Goal: Information Seeking & Learning: Find specific fact

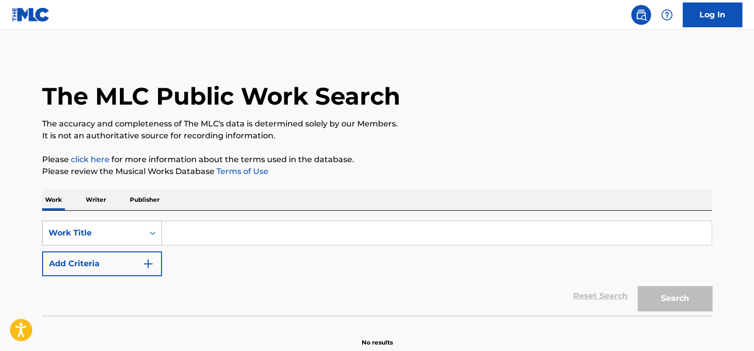
click at [139, 230] on div "Work Title" at bounding box center [102, 232] width 120 height 25
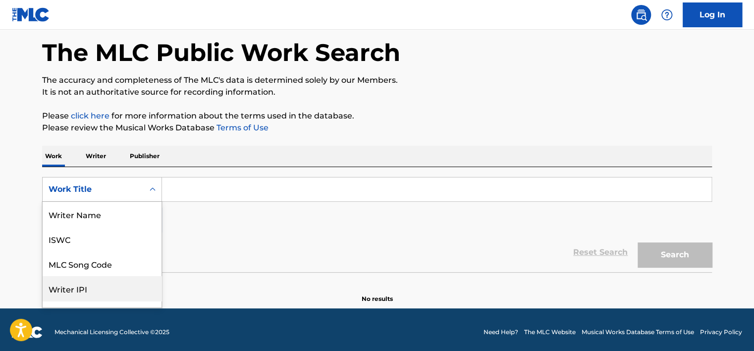
scroll to position [50, 0]
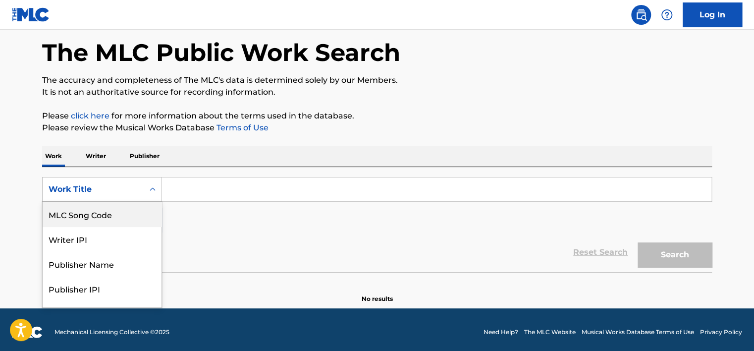
click at [128, 208] on div "MLC Song Code" at bounding box center [102, 214] width 119 height 25
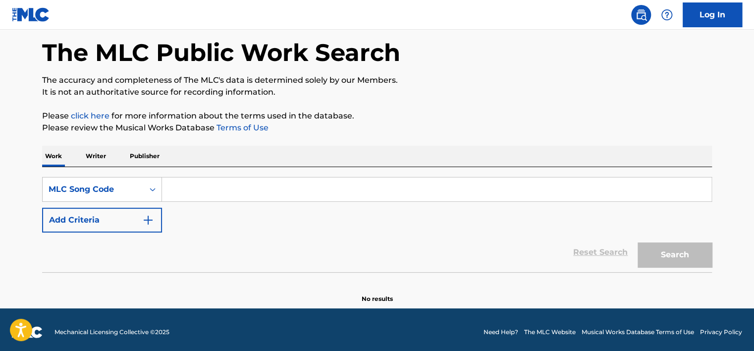
click at [197, 196] on input "Search Form" at bounding box center [436, 189] width 549 height 24
paste input "PF3S8H"
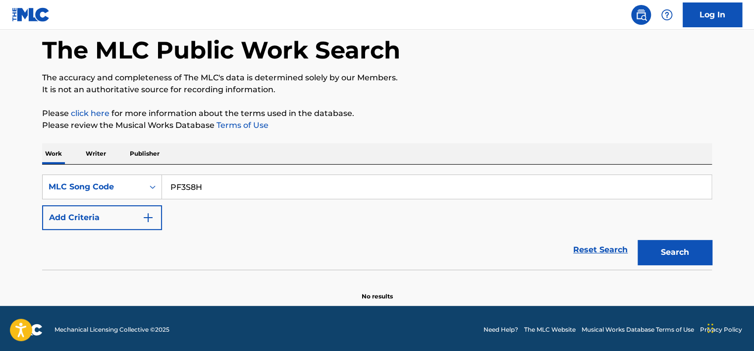
scroll to position [48, 0]
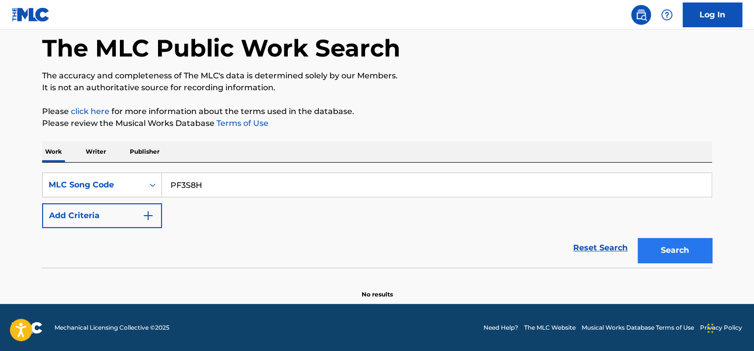
type input "PF3S8H"
drag, startPoint x: 649, startPoint y: 246, endPoint x: 624, endPoint y: 232, distance: 28.6
click at [650, 247] on button "Search" at bounding box center [675, 250] width 74 height 25
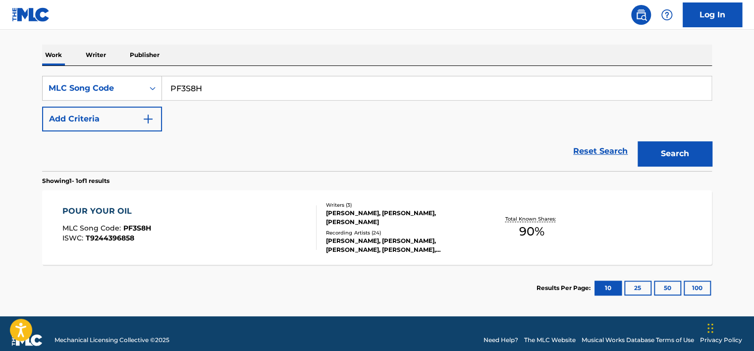
scroll to position [157, 0]
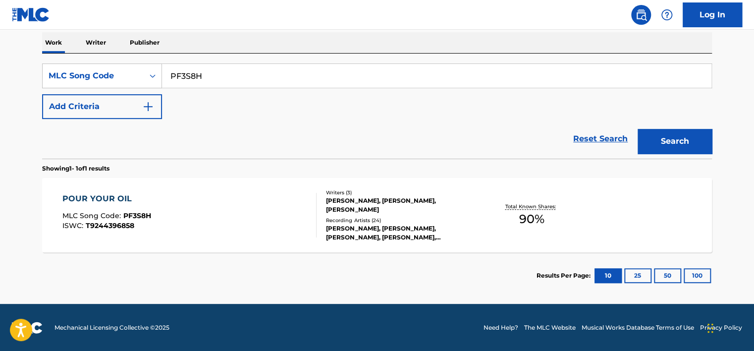
click at [214, 218] on div "POUR YOUR OIL MLC Song Code : PF3S8H ISWC : T9244396858" at bounding box center [189, 215] width 255 height 45
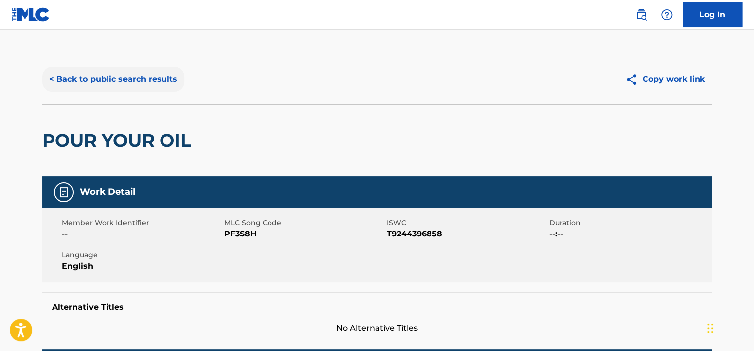
click at [143, 82] on button "< Back to public search results" at bounding box center [113, 79] width 142 height 25
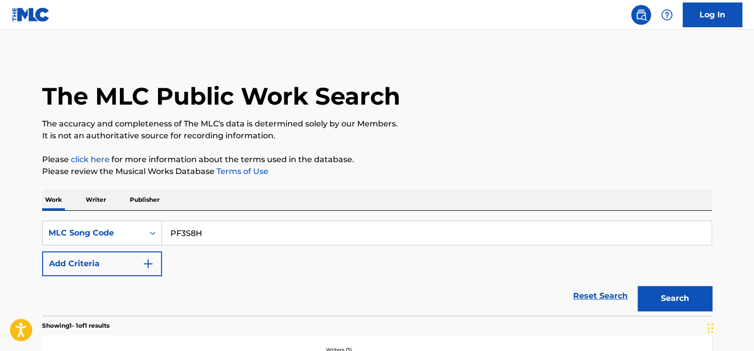
scroll to position [131, 0]
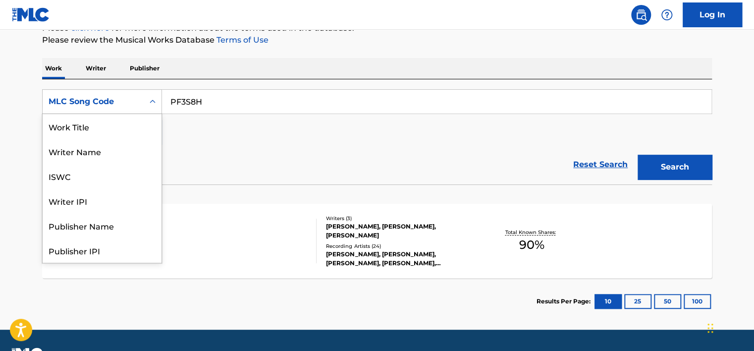
click at [129, 93] on div "MLC Song Code" at bounding box center [93, 101] width 101 height 19
click at [116, 133] on div "Work Title" at bounding box center [102, 126] width 119 height 25
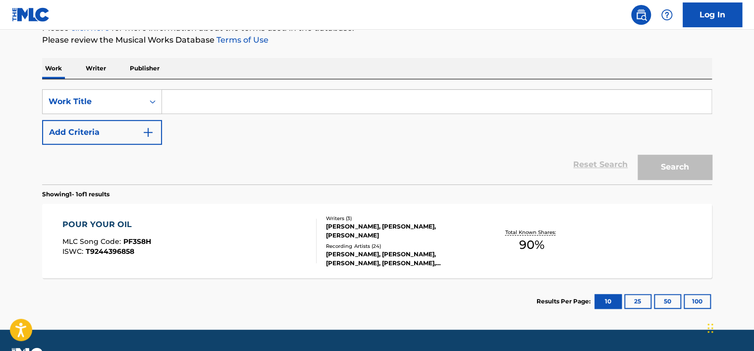
click at [197, 106] on input "Search Form" at bounding box center [436, 102] width 549 height 24
paste input "Nouveau Riche"
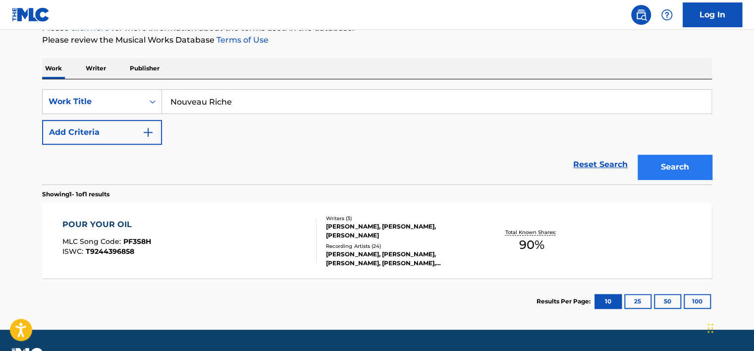
type input "Nouveau Riche"
drag, startPoint x: 644, startPoint y: 168, endPoint x: 632, endPoint y: 158, distance: 15.4
click at [644, 168] on button "Search" at bounding box center [675, 167] width 74 height 25
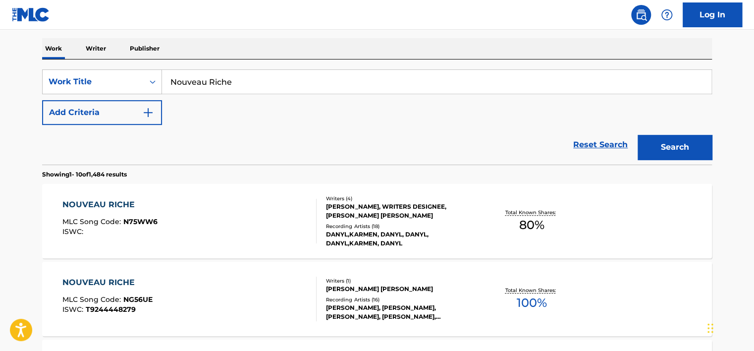
scroll to position [131, 0]
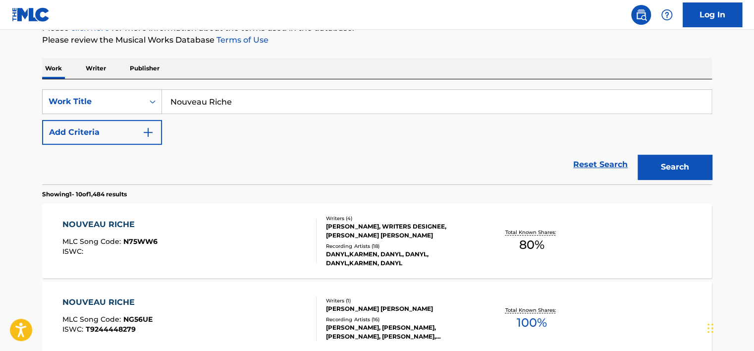
click at [204, 139] on div "SearchWithCriteriac9fbe3e3-1e0a-4098-821e-41c42246d0b2 Work Title Nouveau Riche…" at bounding box center [377, 116] width 670 height 55
click at [154, 139] on button "Add Criteria" at bounding box center [102, 132] width 120 height 25
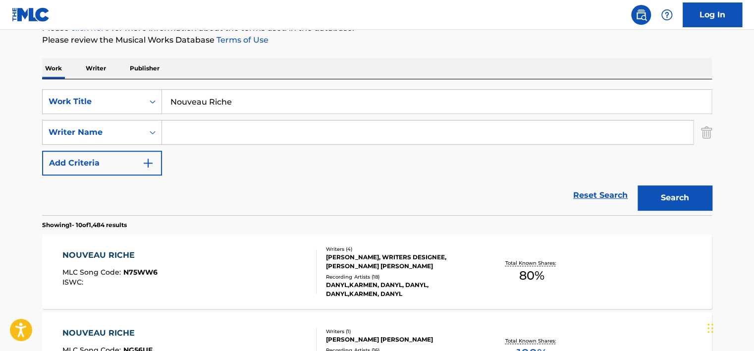
click at [217, 136] on input "Search Form" at bounding box center [427, 132] width 531 height 24
paste input "Jeff Hazin"
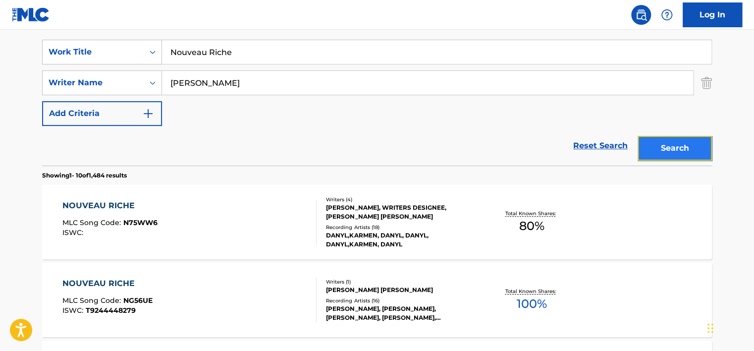
click at [683, 145] on button "Search" at bounding box center [675, 148] width 74 height 25
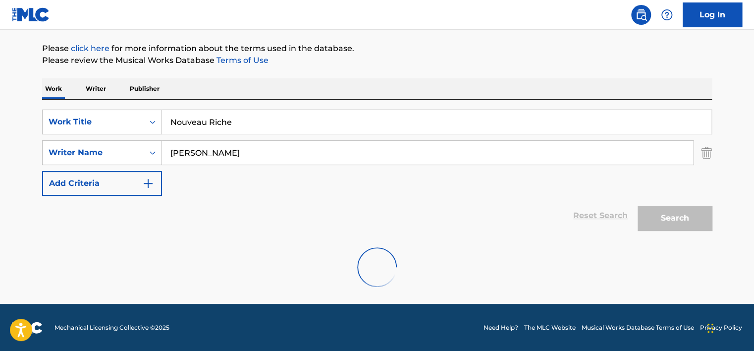
scroll to position [79, 0]
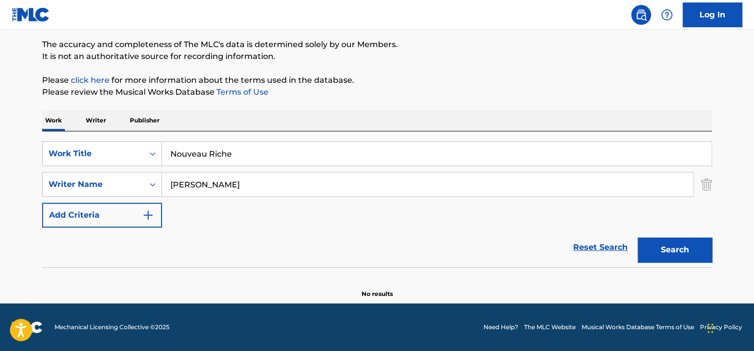
click at [206, 180] on input "Jeff Hazin" at bounding box center [427, 184] width 531 height 24
drag, startPoint x: 206, startPoint y: 180, endPoint x: 216, endPoint y: 171, distance: 13.3
click at [206, 181] on input "Jeff Hazin" at bounding box center [427, 184] width 531 height 24
paste input "Ash Gutierrez"
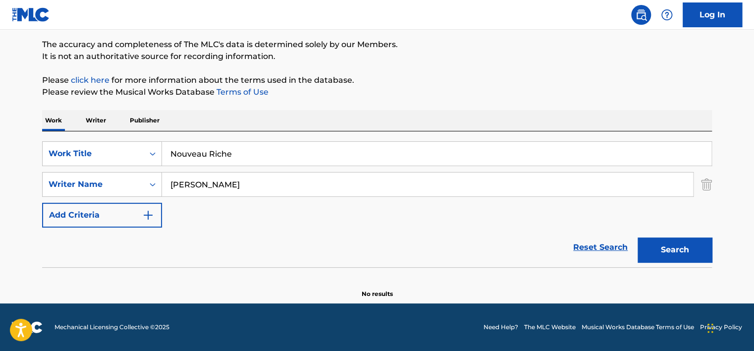
click at [638, 237] on button "Search" at bounding box center [675, 249] width 74 height 25
click at [200, 148] on input "Nouveau Riche" at bounding box center [436, 154] width 549 height 24
click at [200, 149] on input "Nouveau Riche" at bounding box center [436, 154] width 549 height 24
click at [204, 182] on input "Ash Gutierrez" at bounding box center [427, 184] width 531 height 24
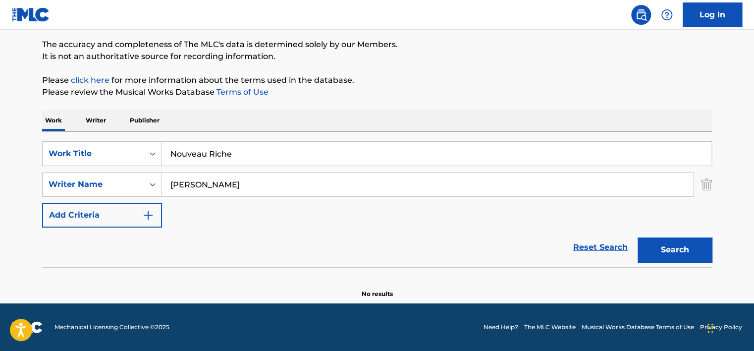
click at [204, 182] on input "Ash Gutierrez" at bounding box center [427, 184] width 531 height 24
paste input "Osabuohien Osaretin"
type input "Osabuohien Osaretin"
click at [213, 153] on input "Nouveau Riche" at bounding box center [436, 154] width 549 height 24
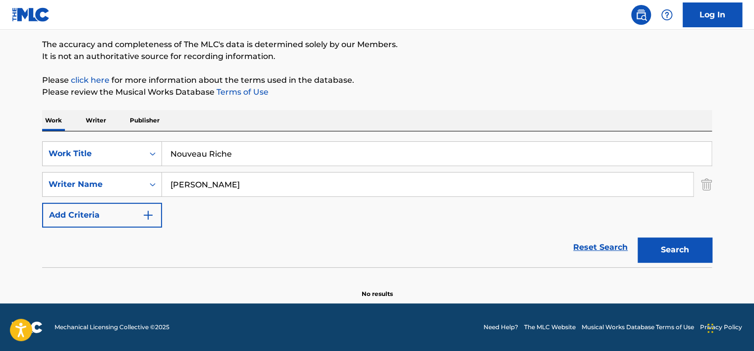
click at [213, 153] on input "Nouveau Riche" at bounding box center [436, 154] width 549 height 24
type input "body"
click at [638, 237] on button "Search" at bounding box center [675, 249] width 74 height 25
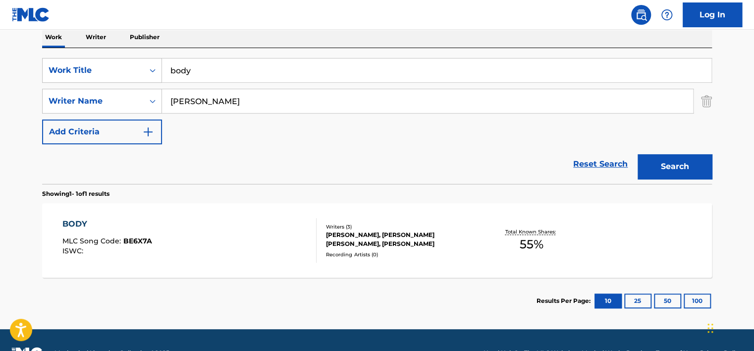
scroll to position [178, 0]
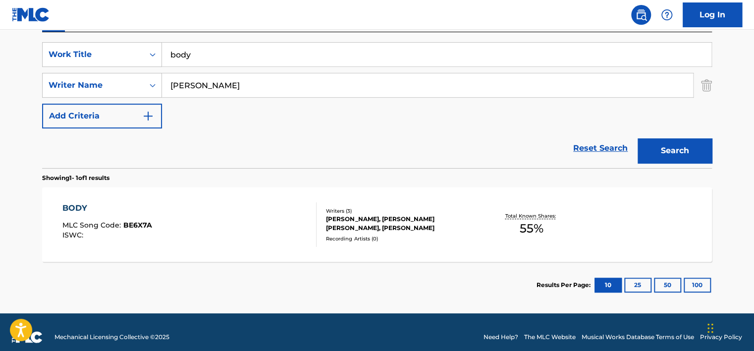
click at [185, 236] on div "BODY MLC Song Code : BE6X7A ISWC :" at bounding box center [189, 224] width 255 height 45
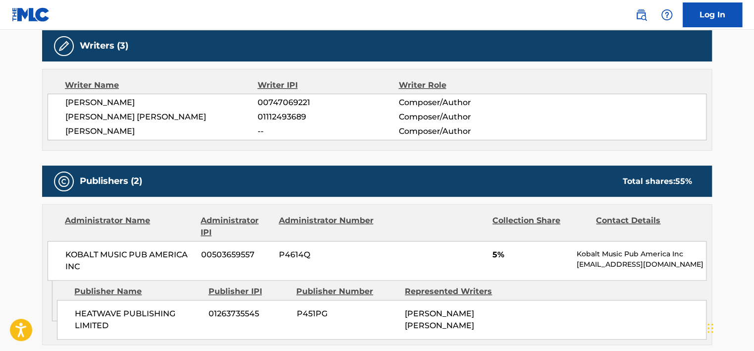
scroll to position [347, 0]
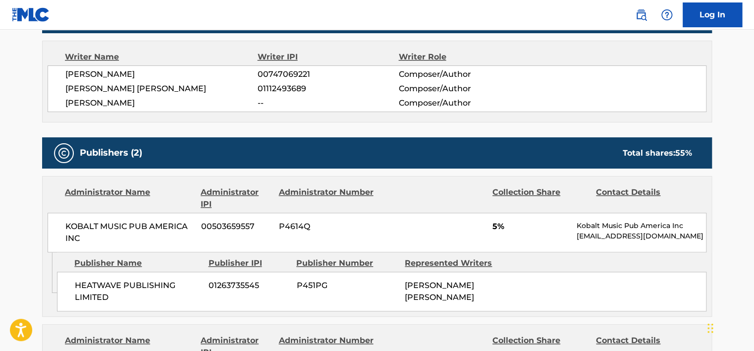
click at [276, 73] on span "00747069221" at bounding box center [328, 74] width 141 height 12
copy span "00747069221"
click at [290, 89] on span "01112493689" at bounding box center [328, 89] width 141 height 12
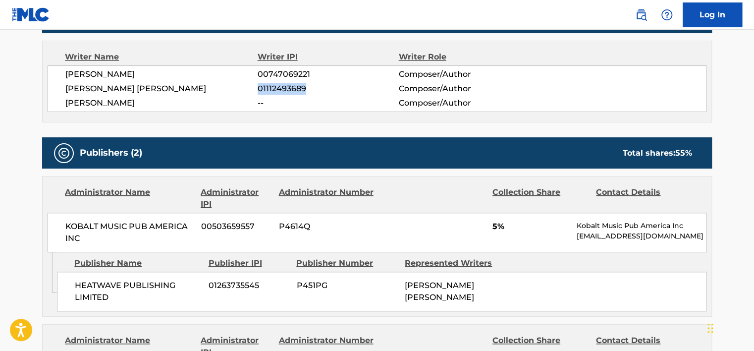
copy span "01112493689"
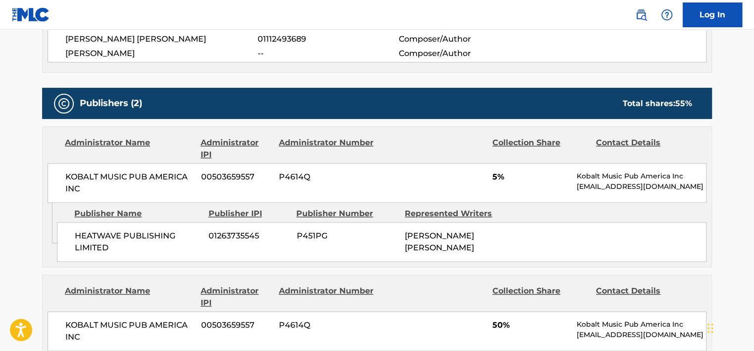
click at [119, 166] on div "KOBALT MUSIC PUB AMERICA INC 00503659557 P4614Q 5% Kobalt Music Pub America Inc…" at bounding box center [377, 183] width 659 height 40
click at [119, 167] on div "KOBALT MUSIC PUB AMERICA INC 00503659557 P4614Q 5% Kobalt Music Pub America Inc…" at bounding box center [377, 183] width 659 height 40
copy div "KOBALT MUSIC PUB AMERICA INC"
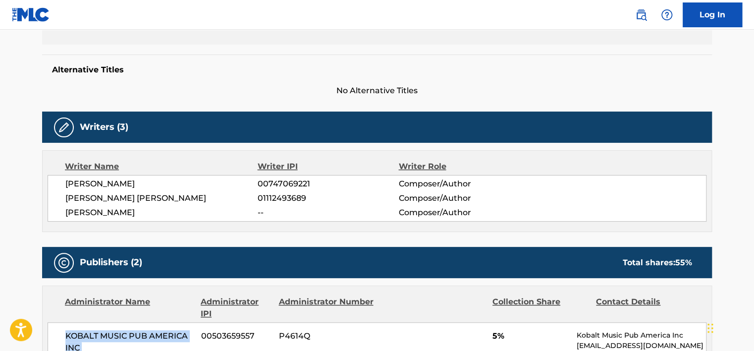
scroll to position [144, 0]
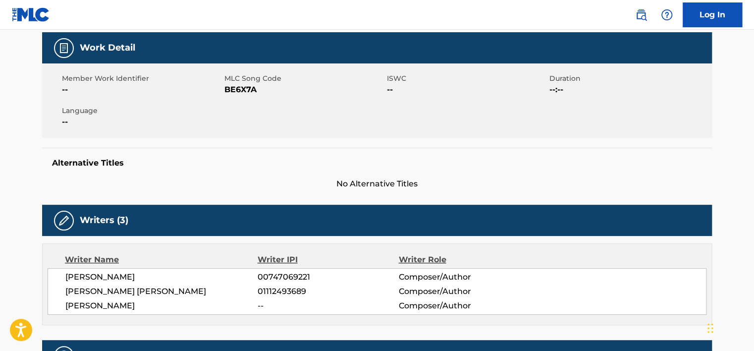
click at [252, 89] on span "BE6X7A" at bounding box center [304, 90] width 160 height 12
copy span "BE6X7A"
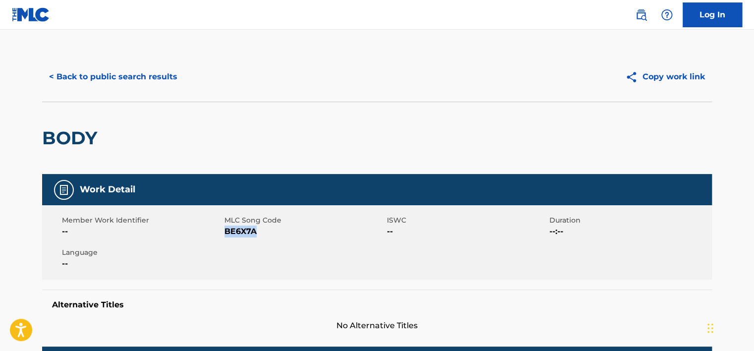
scroll to position [0, 0]
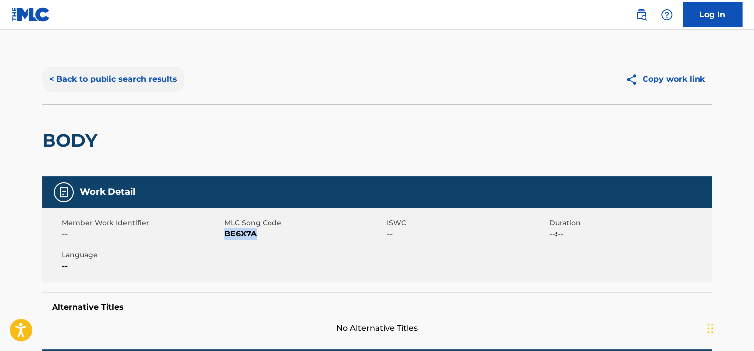
click at [141, 89] on button "< Back to public search results" at bounding box center [113, 79] width 142 height 25
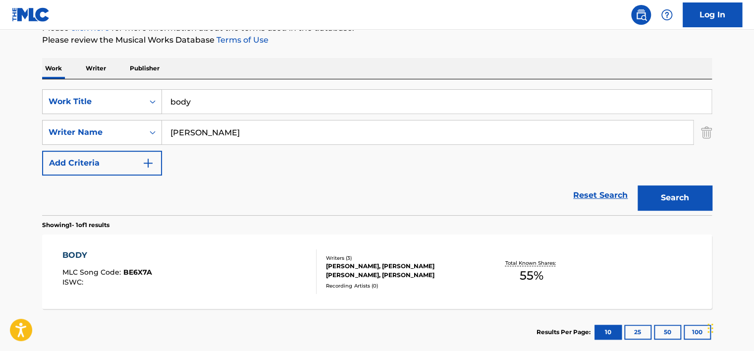
click at [239, 97] on input "body" at bounding box center [436, 102] width 549 height 24
click at [239, 98] on input "body" at bounding box center [436, 102] width 549 height 24
paste input "In A Mustang"
type input "In A Mustang"
click at [638, 185] on button "Search" at bounding box center [675, 197] width 74 height 25
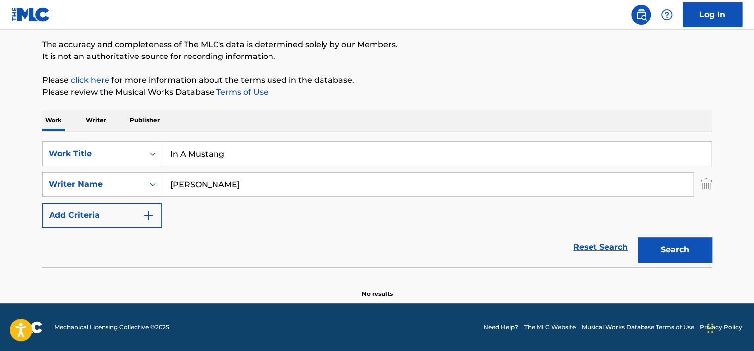
scroll to position [79, 0]
click at [252, 177] on input "Osabuohien Osaretin" at bounding box center [427, 184] width 531 height 24
click at [252, 178] on input "Osabuohien Osaretin" at bounding box center [427, 184] width 531 height 24
paste input "Jaydon Lewis"
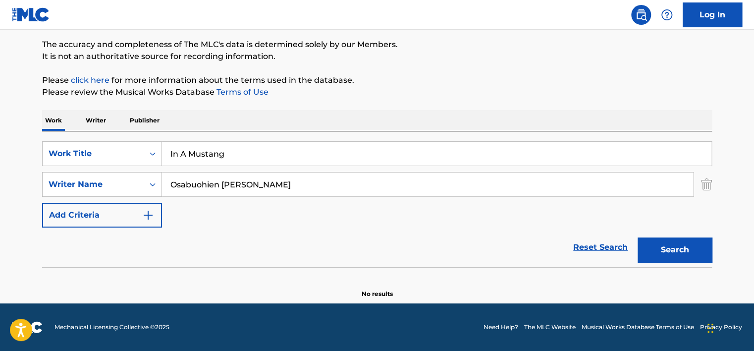
click at [250, 182] on input "Osabuohien Jaydon Lewis" at bounding box center [427, 184] width 531 height 24
click at [250, 183] on input "Osabuohien Jaydon Lewis" at bounding box center [427, 184] width 531 height 24
paste input "Search Form"
type input "Jaydon Lewis"
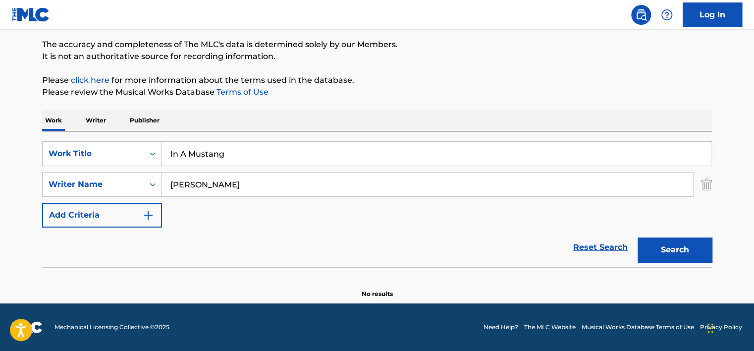
click at [638, 237] on button "Search" at bounding box center [675, 249] width 74 height 25
drag, startPoint x: 220, startPoint y: 165, endPoint x: 218, endPoint y: 155, distance: 10.6
click at [220, 165] on div "In A Mustang" at bounding box center [437, 153] width 550 height 25
click at [218, 153] on input "In A Mustang" at bounding box center [436, 154] width 549 height 24
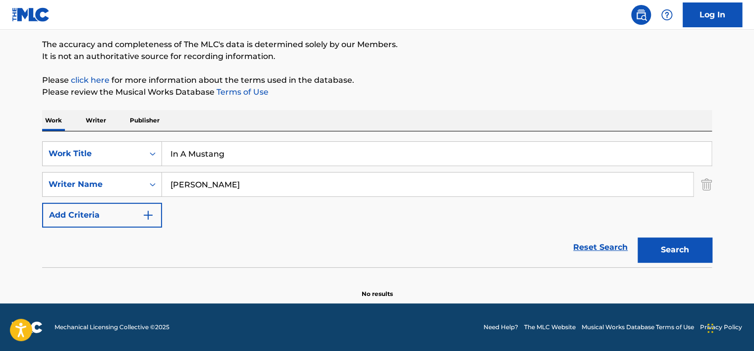
click at [218, 153] on input "In A Mustang" at bounding box center [436, 154] width 549 height 24
paste input "Nice n​' Slow"
type input "Nice n​' Slow"
click at [214, 179] on input "Jaydon Lewis" at bounding box center [427, 184] width 531 height 24
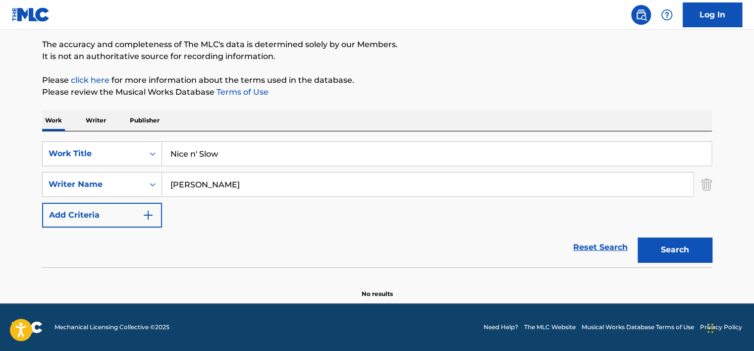
click at [213, 179] on input "Jaydon Lewis" at bounding box center [427, 184] width 531 height 24
paste input "Osabuohien Osaretin"
type input "Osabuohien Osaretin"
click at [638, 237] on button "Search" at bounding box center [675, 249] width 74 height 25
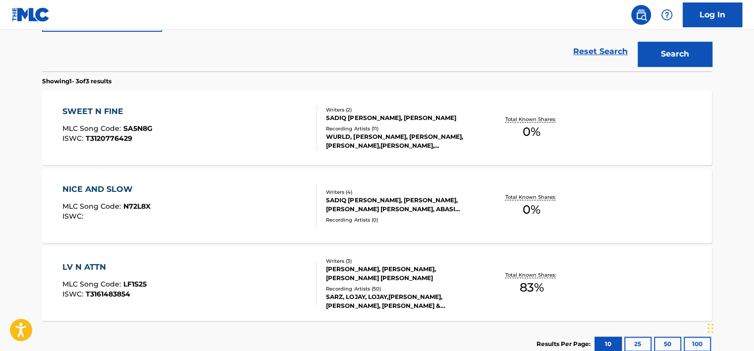
scroll to position [277, 0]
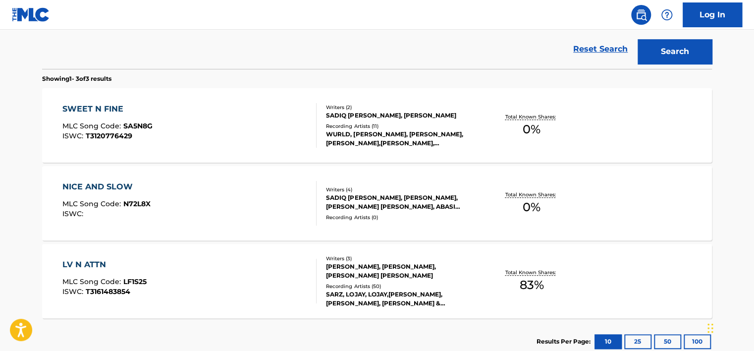
click at [220, 206] on div "NICE AND SLOW MLC Song Code : N72L8X ISWC :" at bounding box center [189, 203] width 255 height 45
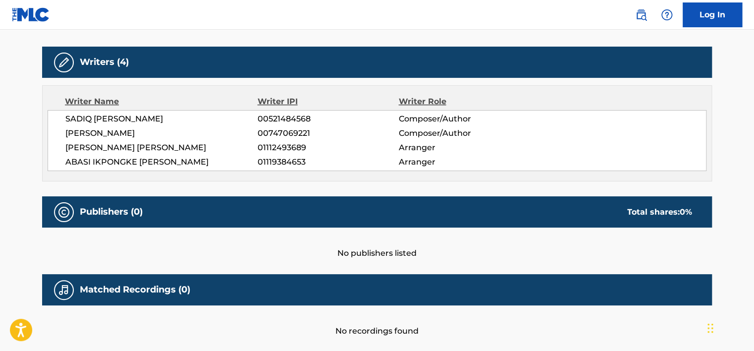
scroll to position [301, 0]
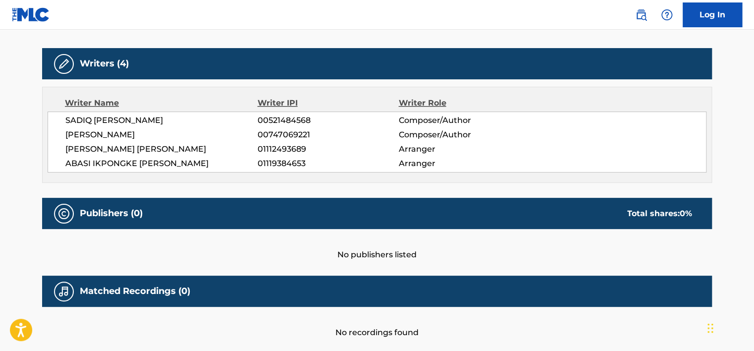
click at [141, 118] on span "SADIQ ABIODUN ONIFADE" at bounding box center [161, 120] width 192 height 12
copy div "SADIQ ABIODUN ONIFADE"
click at [151, 161] on span "ABASI IKPONGKE JOSEPH ASANGA" at bounding box center [161, 164] width 192 height 12
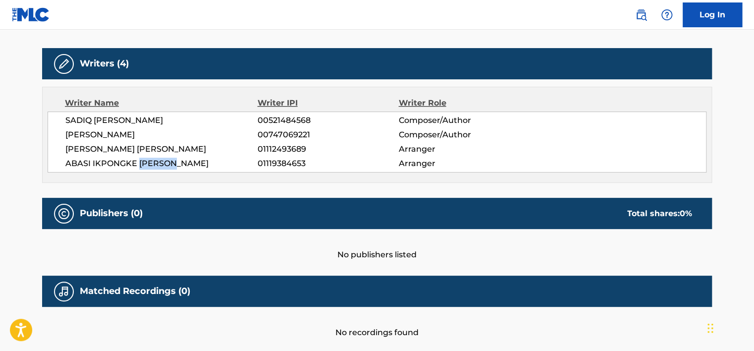
click at [151, 161] on span "ABASI IKPONGKE JOSEPH ASANGA" at bounding box center [161, 164] width 192 height 12
copy div "ABASI IKPONGKE JOSEPH ASANGA"
click at [147, 147] on span "DAVE HUBERT ANTOINE NUNES" at bounding box center [161, 149] width 192 height 12
click at [147, 148] on span "DAVE HUBERT ANTOINE NUNES" at bounding box center [161, 149] width 192 height 12
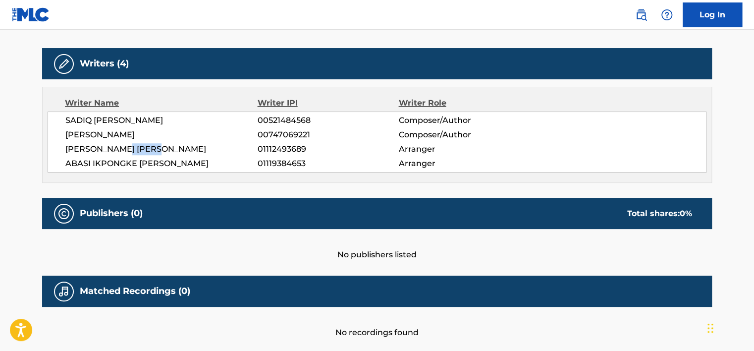
click at [147, 150] on span "DAVE HUBERT ANTOINE NUNES" at bounding box center [161, 149] width 192 height 12
click at [145, 145] on span "DAVE HUBERT ANTOINE NUNES" at bounding box center [161, 149] width 192 height 12
click at [144, 146] on span "DAVE HUBERT ANTOINE NUNES" at bounding box center [161, 149] width 192 height 12
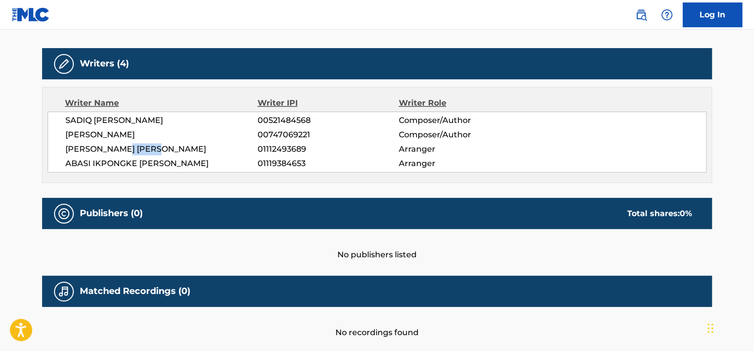
click at [144, 146] on span "DAVE HUBERT ANTOINE NUNES" at bounding box center [161, 149] width 192 height 12
copy div "DAVE HUBERT ANTOINE NUNES"
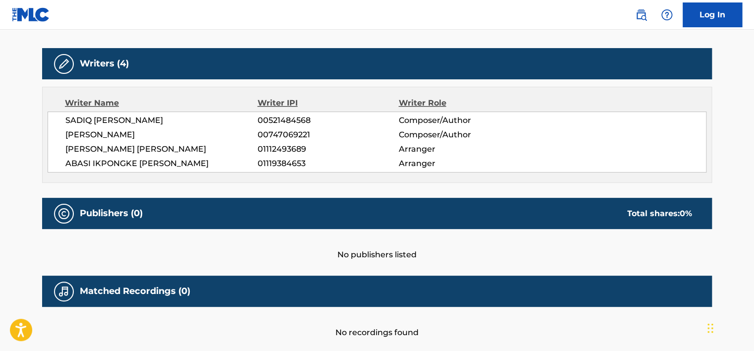
click at [282, 115] on span "00521484568" at bounding box center [328, 120] width 141 height 12
copy span "00521484568"
click at [300, 129] on span "00747069221" at bounding box center [328, 135] width 141 height 12
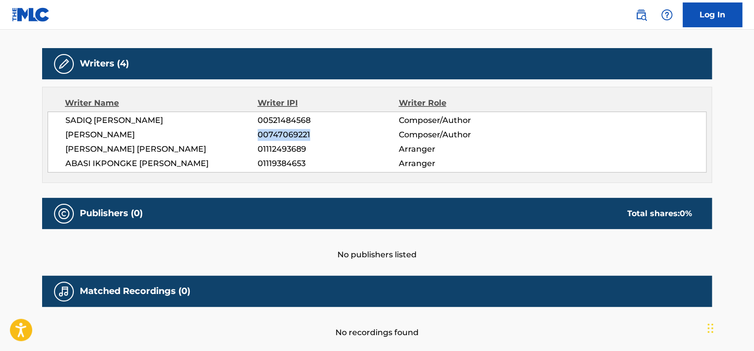
copy span "00747069221"
click at [267, 147] on span "01112493689" at bounding box center [328, 149] width 141 height 12
click at [282, 141] on div "SADIQ ABIODUN ONIFADE 00521484568 Composer/Author OSARETIN OSABUOHIEN 007470692…" at bounding box center [377, 141] width 659 height 61
click at [283, 148] on span "01112493689" at bounding box center [328, 149] width 141 height 12
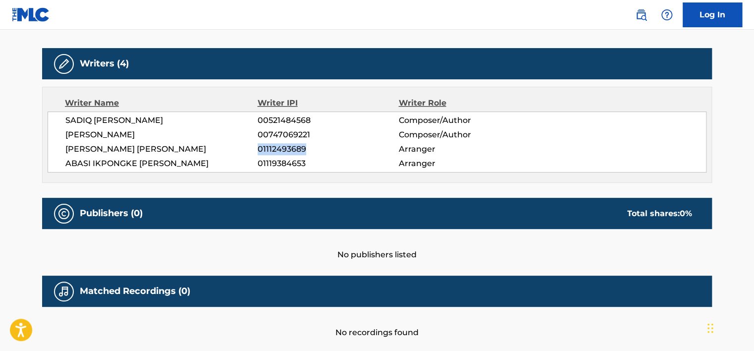
click at [283, 149] on span "01112493689" at bounding box center [328, 149] width 141 height 12
copy div "01112493689"
click at [279, 162] on span "01119384653" at bounding box center [328, 164] width 141 height 12
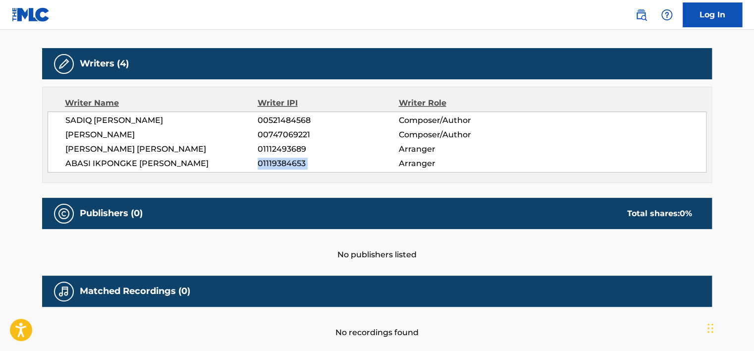
drag, startPoint x: 279, startPoint y: 162, endPoint x: 230, endPoint y: 106, distance: 75.5
click at [279, 162] on span "01119384653" at bounding box center [328, 164] width 141 height 12
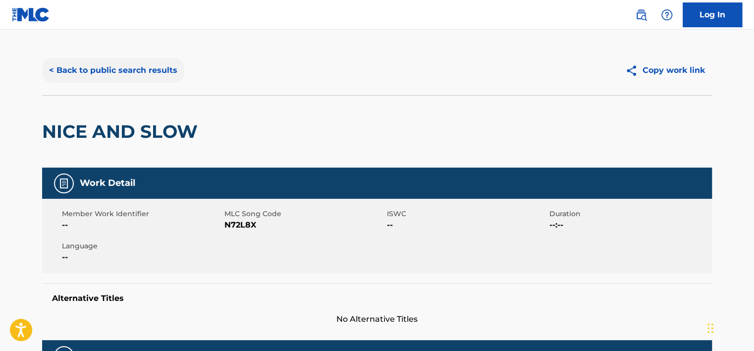
scroll to position [0, 0]
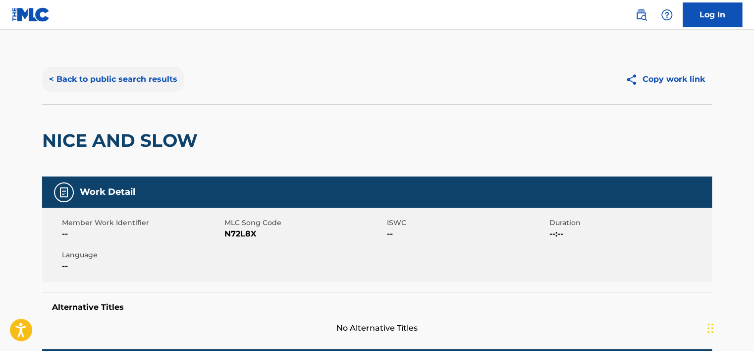
click at [108, 79] on button "< Back to public search results" at bounding box center [113, 79] width 142 height 25
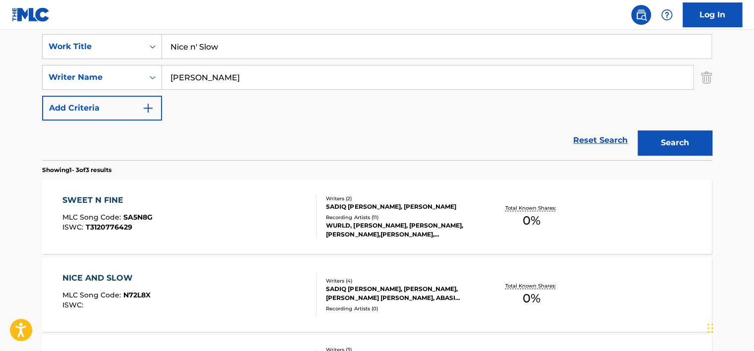
scroll to position [135, 0]
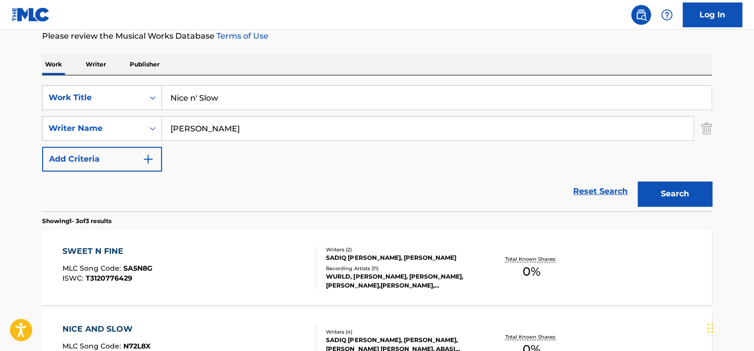
click at [252, 98] on input "Nice n​' Slow" at bounding box center [436, 98] width 549 height 24
click at [252, 99] on input "Nice n​' Slow" at bounding box center [436, 98] width 549 height 24
paste input "Loved Me Then"
click at [648, 183] on button "Search" at bounding box center [675, 193] width 74 height 25
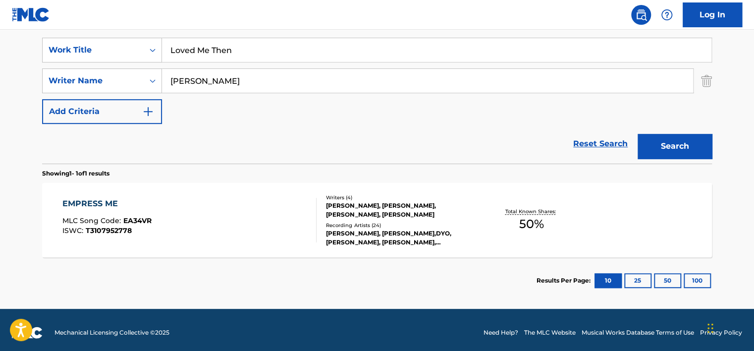
scroll to position [185, 0]
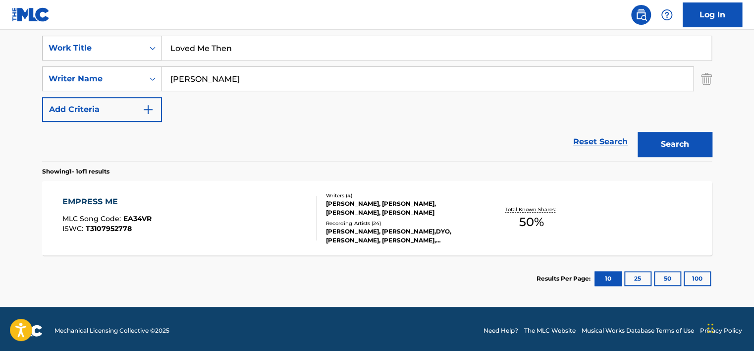
click at [218, 78] on input "Osabuohien Osaretin" at bounding box center [427, 79] width 531 height 24
click at [225, 46] on input "Loved Me Then" at bounding box center [436, 48] width 549 height 24
paste input "Up"
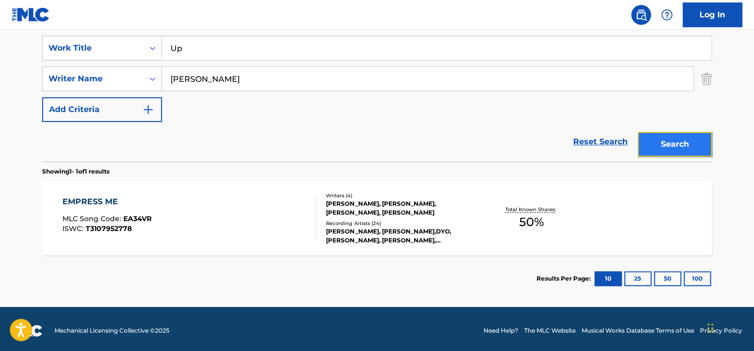
click at [648, 141] on button "Search" at bounding box center [675, 144] width 74 height 25
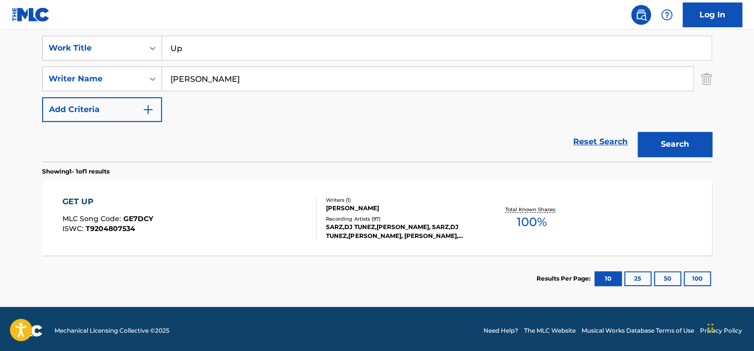
click at [202, 55] on input "Up" at bounding box center [436, 48] width 549 height 24
paste input "African Barbie"
type input "African Barbie"
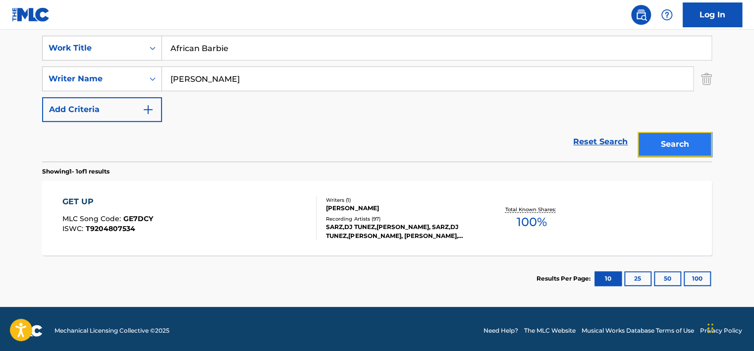
click at [672, 145] on button "Search" at bounding box center [675, 144] width 74 height 25
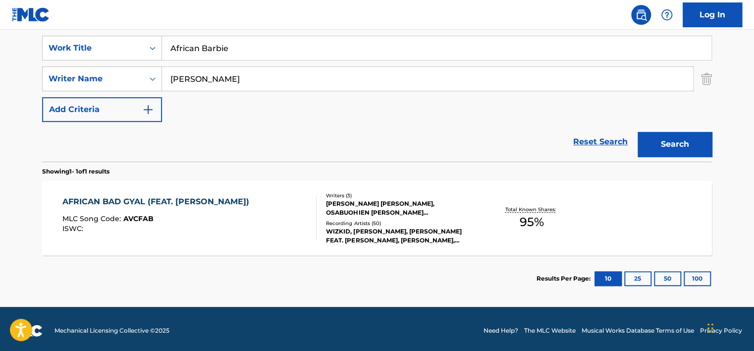
click at [248, 194] on div "AFRICAN BAD GYAL (FEAT. CHRIS BROWN) MLC Song Code : AVCFAB ISWC : Writers ( 3 …" at bounding box center [377, 218] width 670 height 74
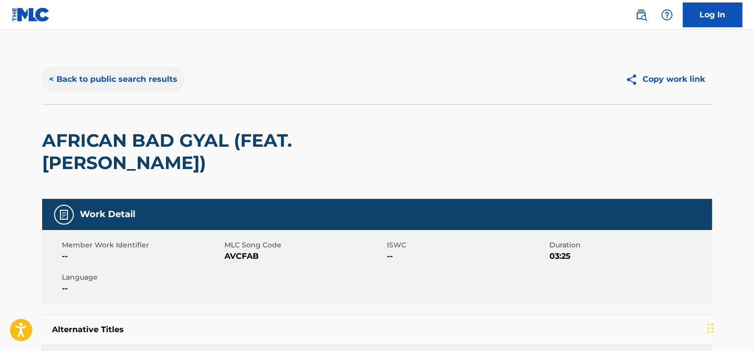
click at [134, 72] on button "< Back to public search results" at bounding box center [113, 79] width 142 height 25
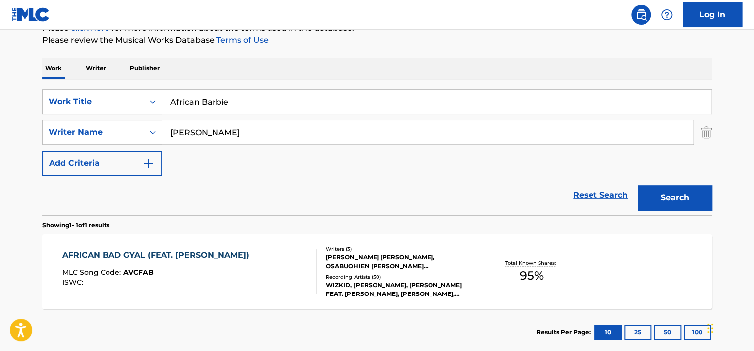
click at [198, 91] on input "African Barbie" at bounding box center [436, 102] width 549 height 24
paste input "Grateful"
click at [659, 194] on button "Search" at bounding box center [675, 197] width 74 height 25
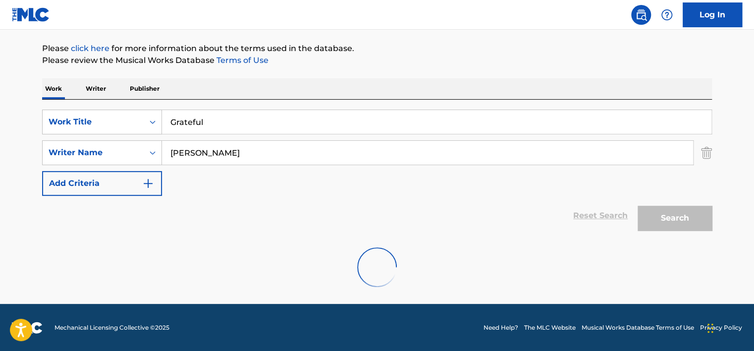
scroll to position [79, 0]
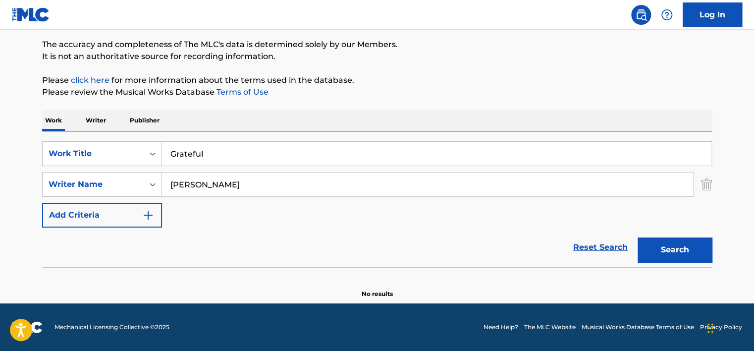
click at [206, 157] on input "Grateful" at bounding box center [436, 154] width 549 height 24
drag, startPoint x: 206, startPoint y: 157, endPoint x: 216, endPoint y: 154, distance: 9.7
click at [207, 157] on input "Grateful" at bounding box center [436, 154] width 549 height 24
paste input "etting Paid"
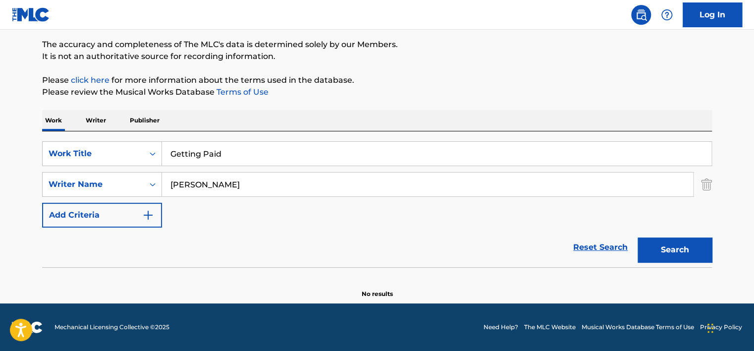
type input "Getting Paid"
drag, startPoint x: 525, startPoint y: 139, endPoint x: 539, endPoint y: 151, distance: 18.2
click at [529, 141] on div "SearchWithCriteriac9fbe3e3-1e0a-4098-821e-41c42246d0b2 Work Title Getting Paid …" at bounding box center [377, 199] width 670 height 136
click at [632, 240] on link "Reset Search" at bounding box center [600, 247] width 64 height 22
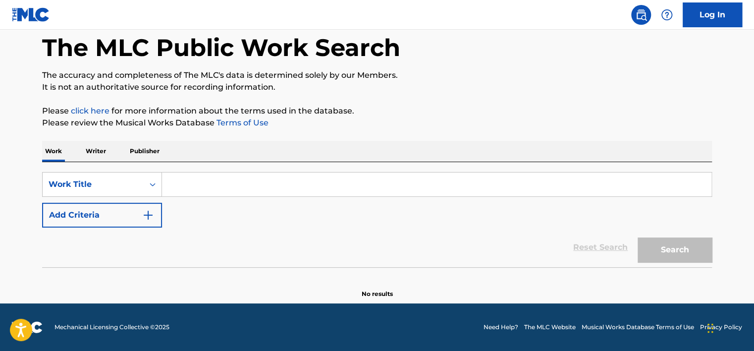
scroll to position [48, 0]
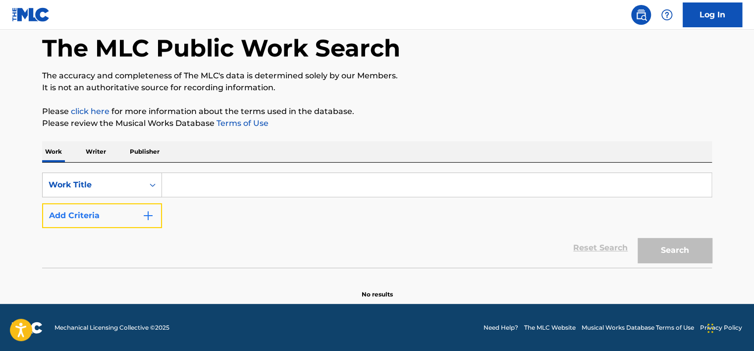
click at [125, 206] on button "Add Criteria" at bounding box center [102, 215] width 120 height 25
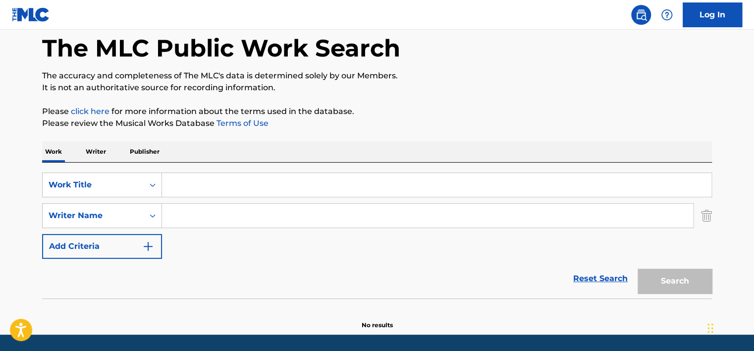
click at [180, 214] on input "Search Form" at bounding box center [427, 216] width 531 height 24
paste input "Getting Paid"
type input "Getting Paid"
click at [197, 190] on input "Search Form" at bounding box center [436, 185] width 549 height 24
paste input "Getting Paid"
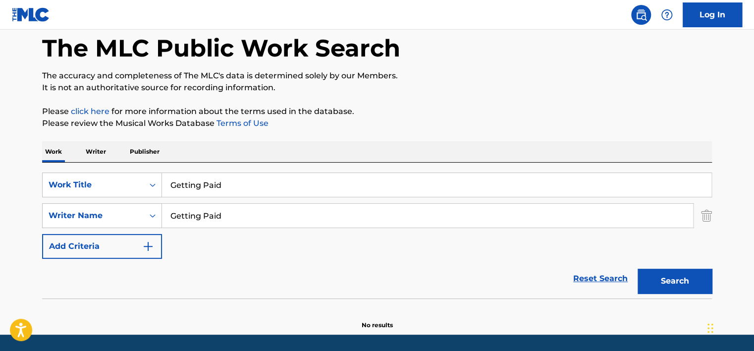
type input "Getting Paid"
click at [257, 203] on div "SearchWithCriteria6ae28343-3d66-43d0-a048-eab6428cba6e Work Title Getting Paid …" at bounding box center [377, 215] width 670 height 86
click at [257, 204] on input "Getting Paid" at bounding box center [427, 216] width 531 height 24
click at [268, 208] on input "Getting Paid" at bounding box center [427, 216] width 531 height 24
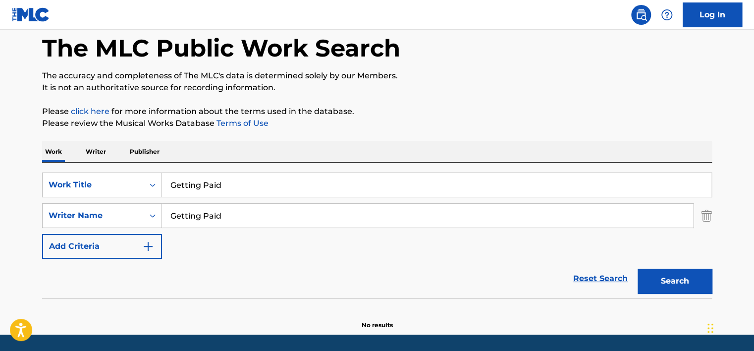
click at [268, 210] on input "Getting Paid" at bounding box center [427, 216] width 531 height 24
click at [269, 210] on input "Getting Paid" at bounding box center [427, 216] width 531 height 24
paste input "Osabuohien Osaretin"
click at [375, 233] on div "SearchWithCriteria6ae28343-3d66-43d0-a048-eab6428cba6e Work Title Getting Paid …" at bounding box center [377, 215] width 670 height 86
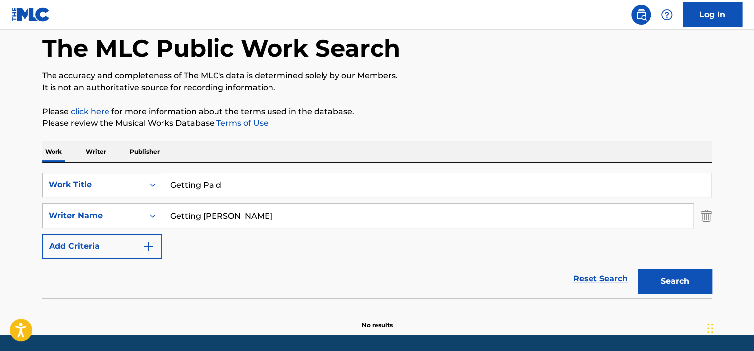
click at [371, 219] on input "Getting Osabuohien Osaretin" at bounding box center [427, 216] width 531 height 24
paste input "Search Form"
type input "Osabuohien Osaretin"
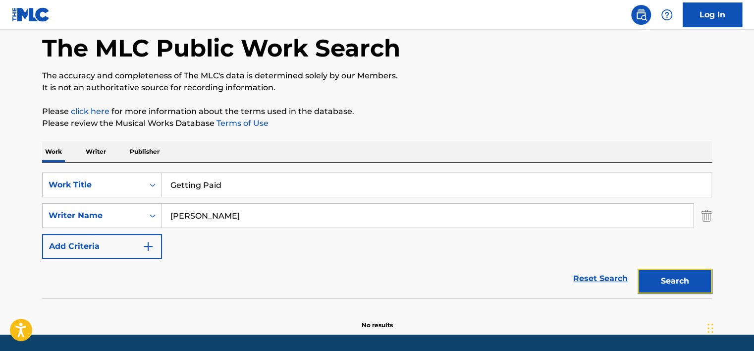
click at [682, 282] on button "Search" at bounding box center [675, 281] width 74 height 25
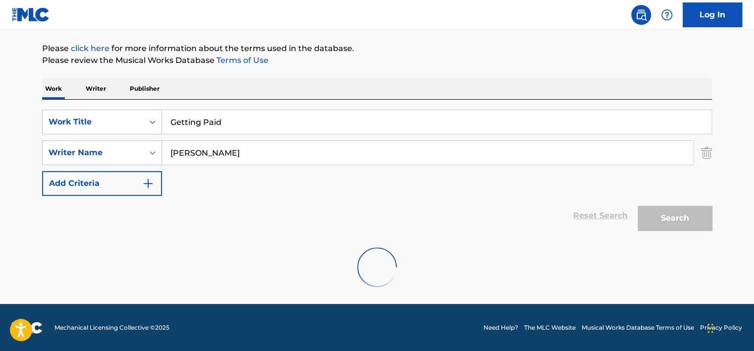
scroll to position [79, 0]
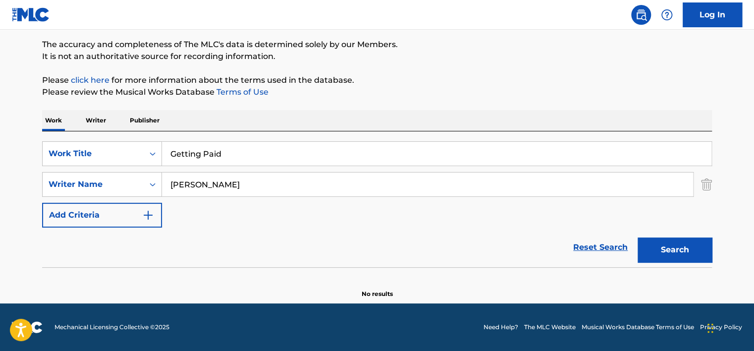
click at [204, 164] on input "Getting Paid" at bounding box center [436, 154] width 549 height 24
paste input "Mademoiselle"
type input "Mademoiselle"
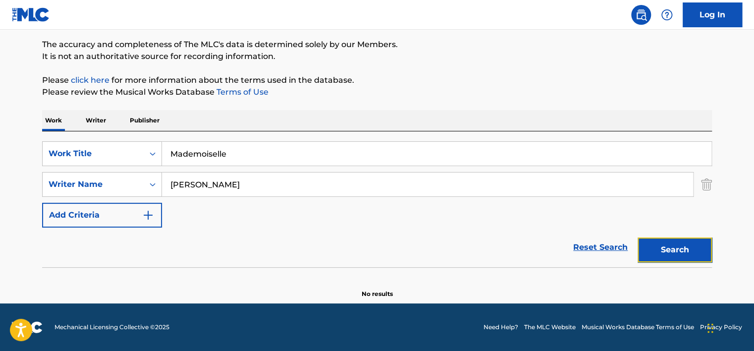
click at [668, 254] on button "Search" at bounding box center [675, 249] width 74 height 25
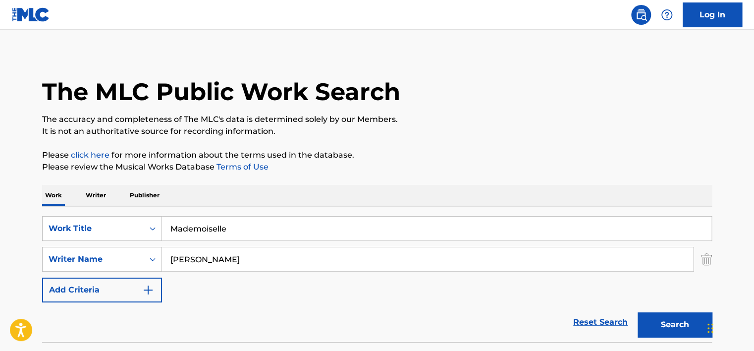
scroll to position [0, 0]
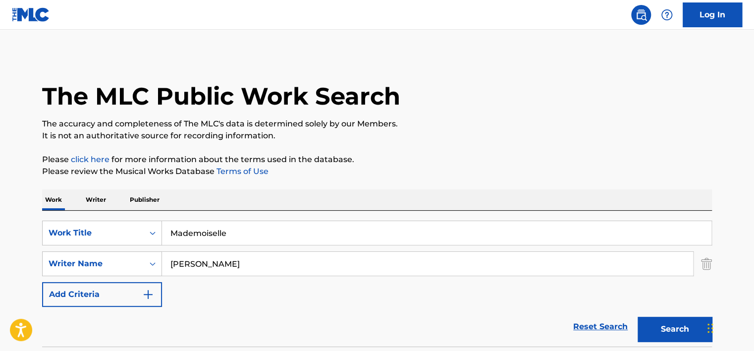
click at [199, 263] on input "Osabuohien Osaretin" at bounding box center [427, 264] width 531 height 24
click at [201, 264] on input "Osabuohien Osaretin" at bounding box center [427, 264] width 531 height 24
click at [201, 265] on input "Osabuohien Osaretin" at bounding box center [427, 264] width 531 height 24
paste input "Rauw Alejandro"
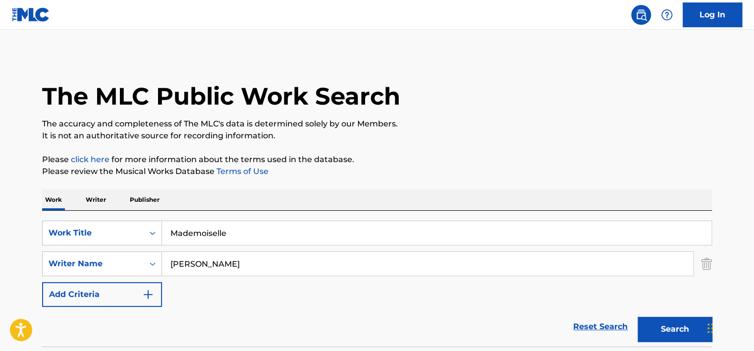
type input "Rauw Alejandro"
click at [211, 225] on input "Mademoiselle" at bounding box center [436, 233] width 549 height 24
type input "caribeno"
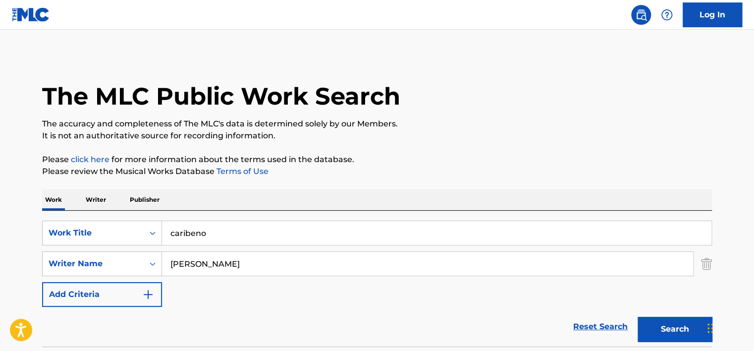
click at [638, 317] on button "Search" at bounding box center [675, 329] width 74 height 25
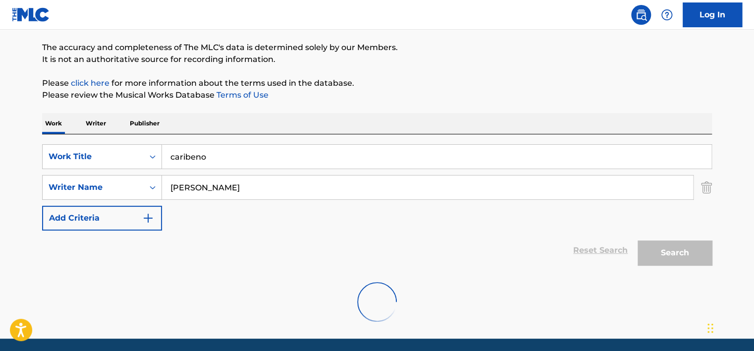
scroll to position [79, 0]
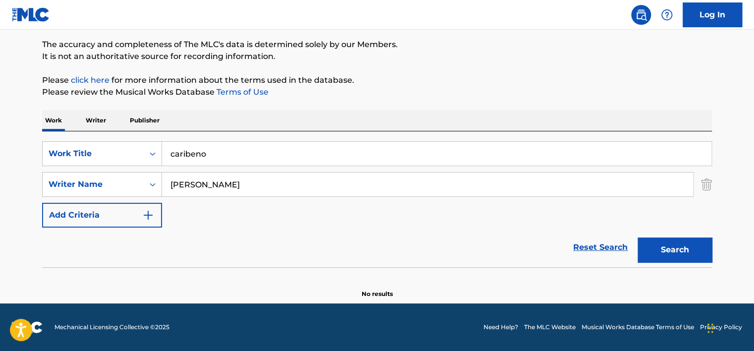
click at [219, 188] on input "Rauw Alejandro" at bounding box center [427, 184] width 531 height 24
paste input "Conor Oberst"
type input "Conor Oberst"
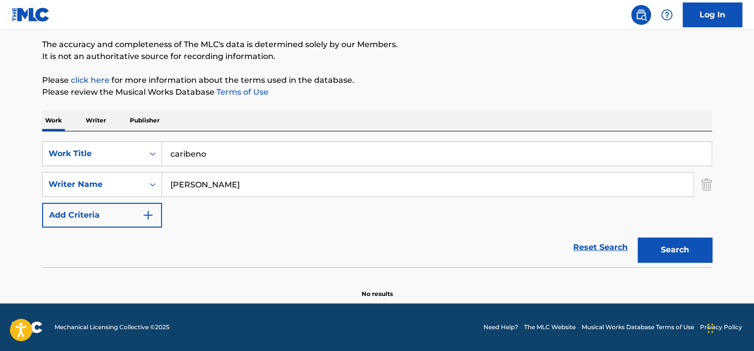
click at [223, 153] on input "caribeno" at bounding box center [436, 154] width 549 height 24
type input "kids"
click at [638, 237] on button "Search" at bounding box center [675, 249] width 74 height 25
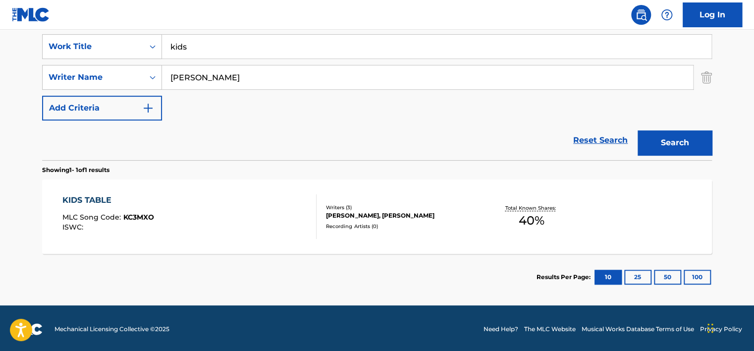
scroll to position [188, 0]
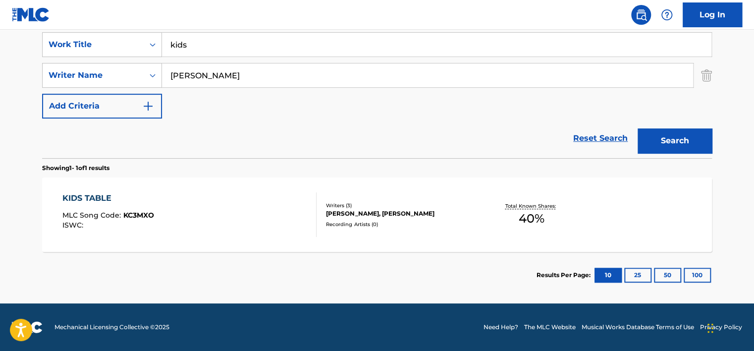
click at [223, 202] on div "KIDS TABLE MLC Song Code : KC3MXO ISWC :" at bounding box center [189, 214] width 255 height 45
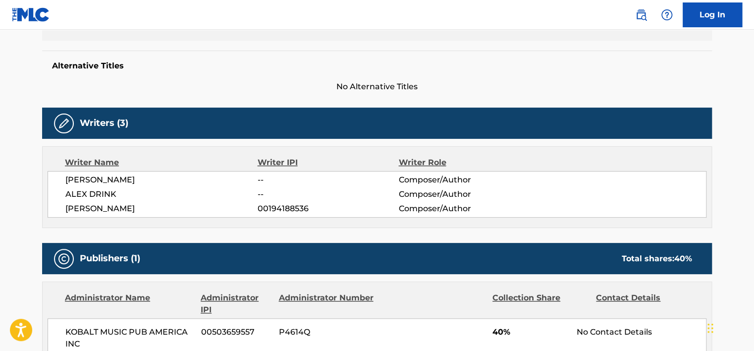
scroll to position [347, 0]
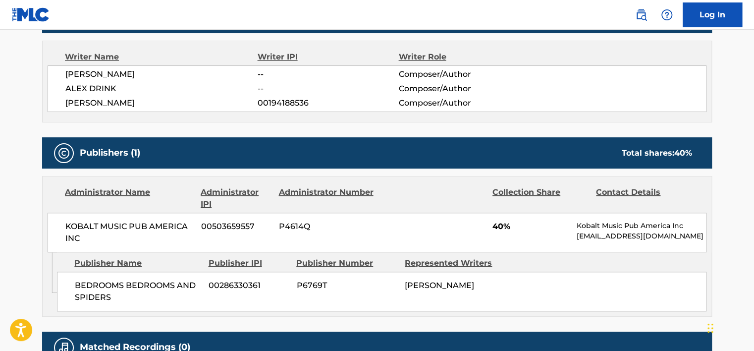
click at [283, 103] on span "00194188536" at bounding box center [328, 103] width 141 height 12
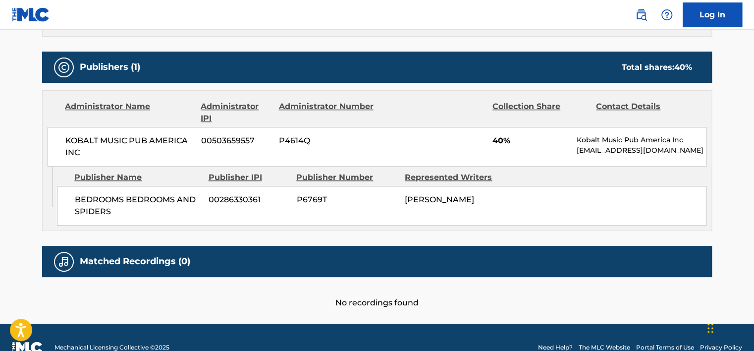
scroll to position [446, 0]
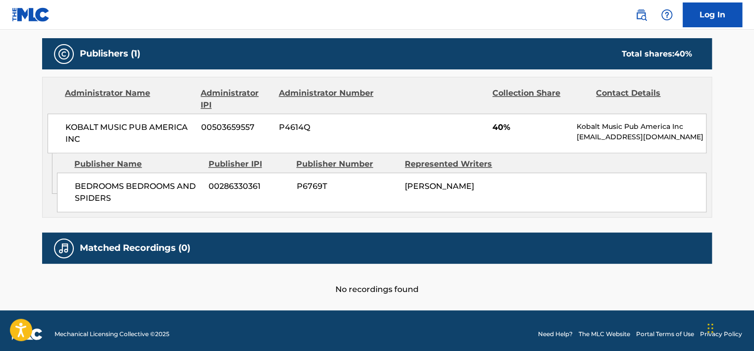
click at [139, 125] on span "KOBALT MUSIC PUB AMERICA INC" at bounding box center [129, 133] width 128 height 24
click at [143, 130] on span "KOBALT MUSIC PUB AMERICA INC" at bounding box center [129, 133] width 128 height 24
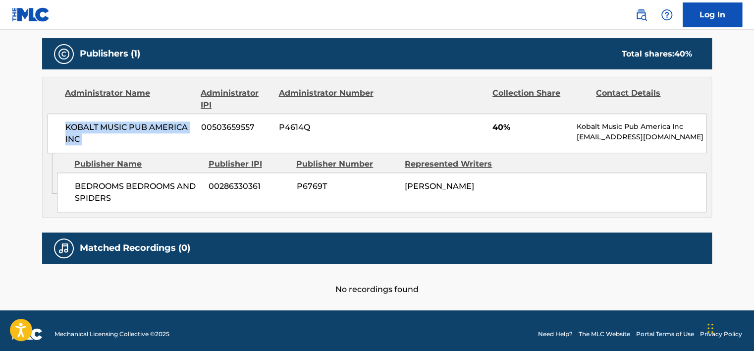
click at [143, 130] on span "KOBALT MUSIC PUB AMERICA INC" at bounding box center [129, 133] width 128 height 24
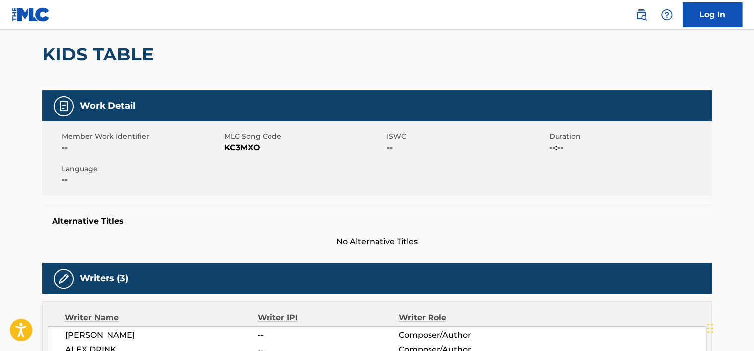
scroll to position [50, 0]
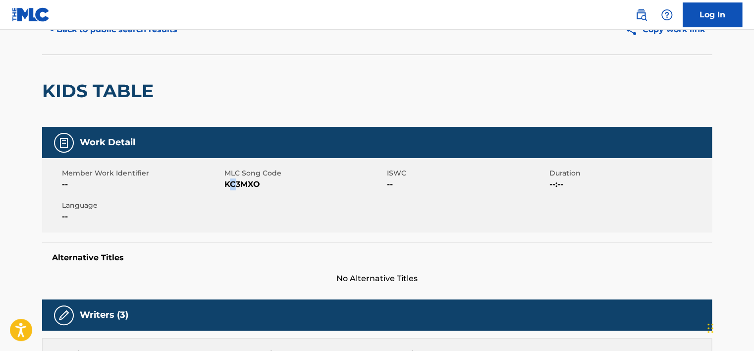
click at [233, 179] on span "KC3MXO" at bounding box center [304, 184] width 160 height 12
drag, startPoint x: 233, startPoint y: 179, endPoint x: 226, endPoint y: 173, distance: 9.1
click at [226, 173] on span "MLC Song Code" at bounding box center [304, 173] width 160 height 10
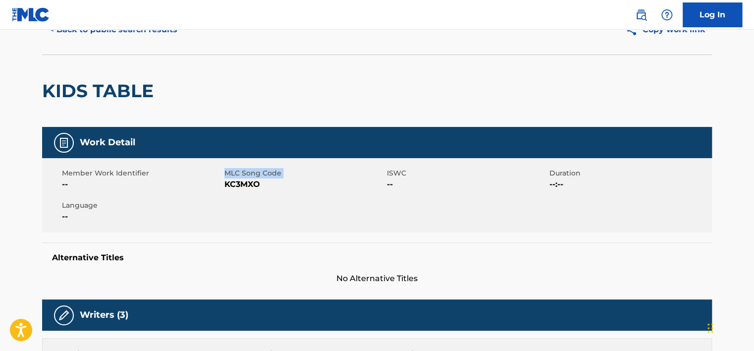
drag, startPoint x: 226, startPoint y: 173, endPoint x: 224, endPoint y: 181, distance: 8.7
click at [224, 181] on div "Member Work Identifier -- MLC Song Code KC3MXO ISWC -- Duration --:-- Language …" at bounding box center [377, 195] width 670 height 74
click at [224, 182] on span "KC3MXO" at bounding box center [304, 184] width 160 height 12
click at [223, 185] on div "Member Work Identifier --" at bounding box center [143, 179] width 162 height 22
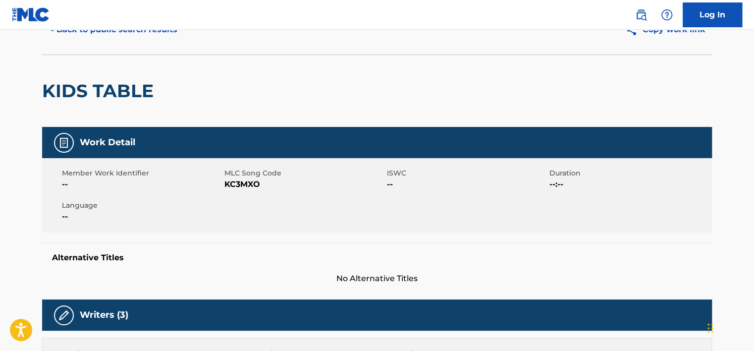
click at [223, 185] on div "Member Work Identifier --" at bounding box center [143, 179] width 162 height 22
click at [233, 182] on span "KC3MXO" at bounding box center [304, 184] width 160 height 12
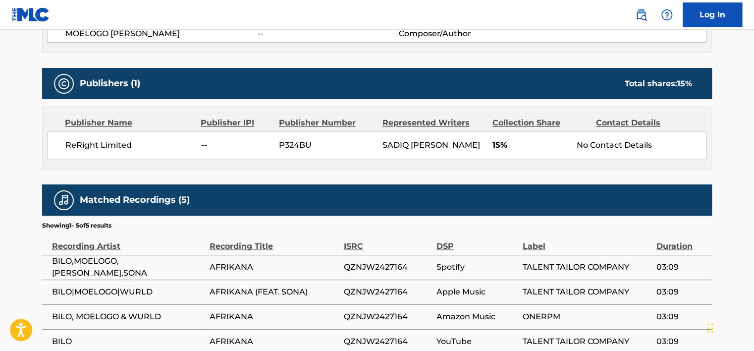
scroll to position [446, 0]
